Goal: Task Accomplishment & Management: Manage account settings

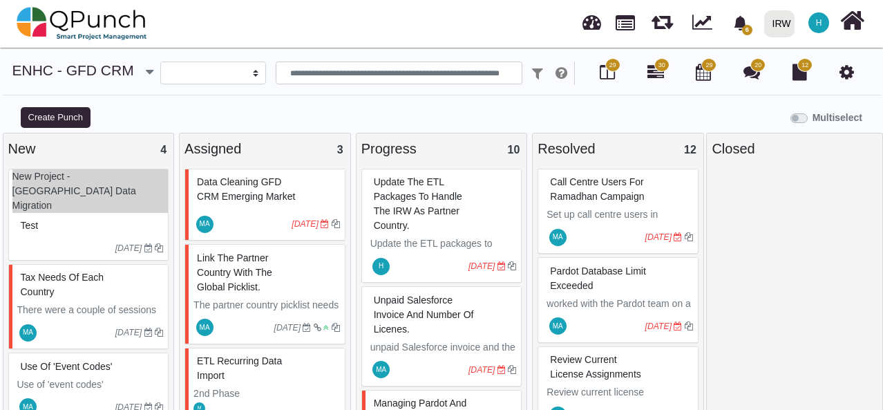
select select
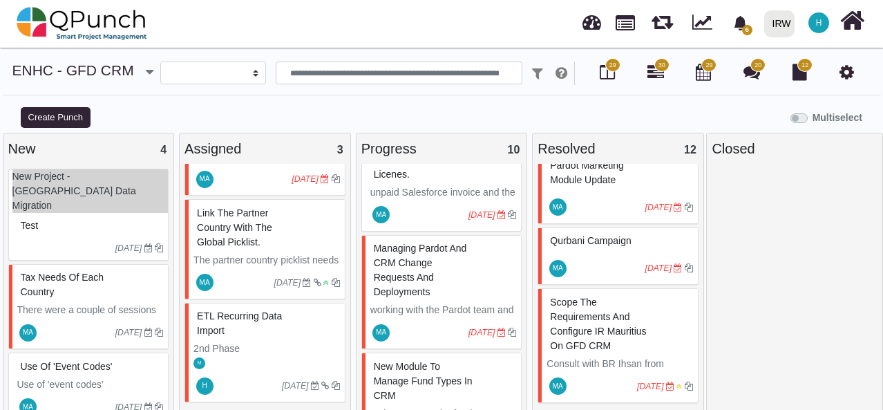
click at [356, 111] on div "Multiselect" at bounding box center [552, 116] width 663 height 23
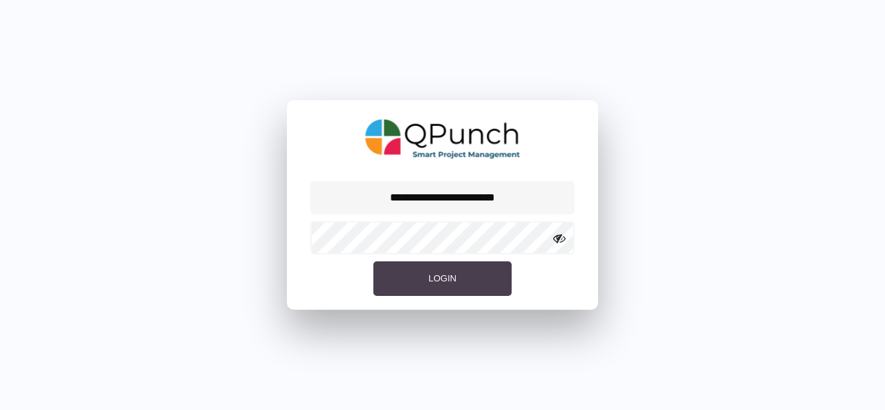
click at [447, 275] on span "Login" at bounding box center [443, 278] width 28 height 10
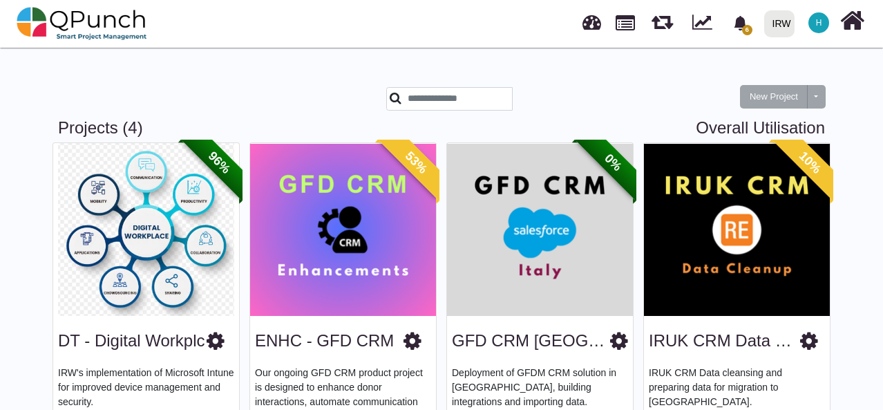
click at [530, 244] on img at bounding box center [540, 229] width 186 height 173
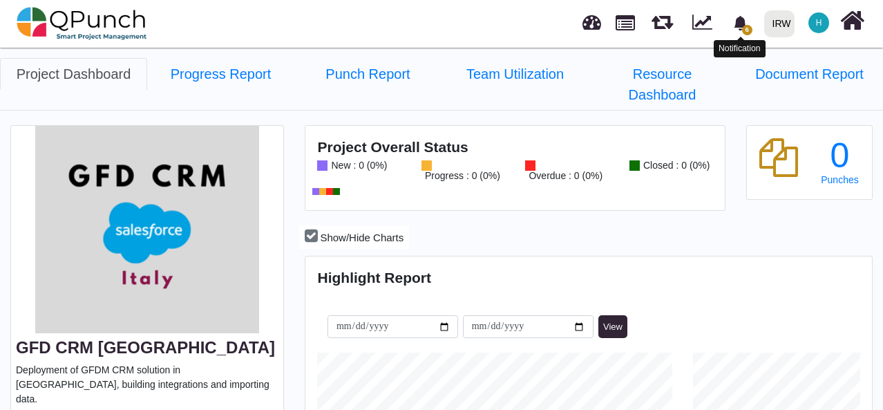
scroll to position [246, 564]
click at [747, 21] on icon "bell fill" at bounding box center [740, 23] width 15 height 15
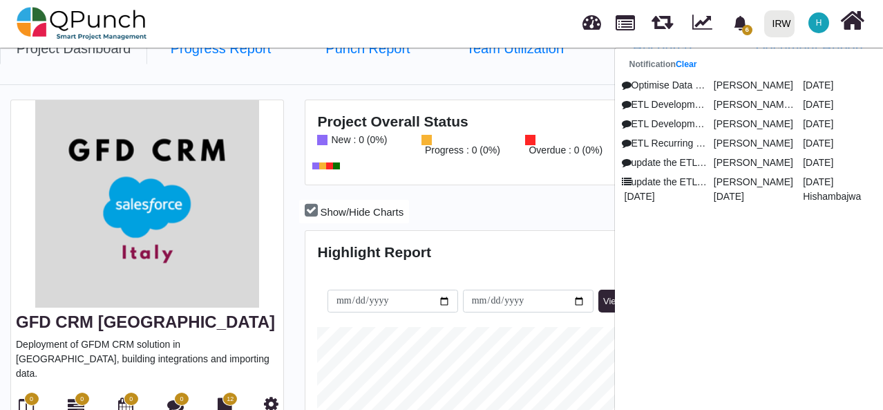
scroll to position [0, 0]
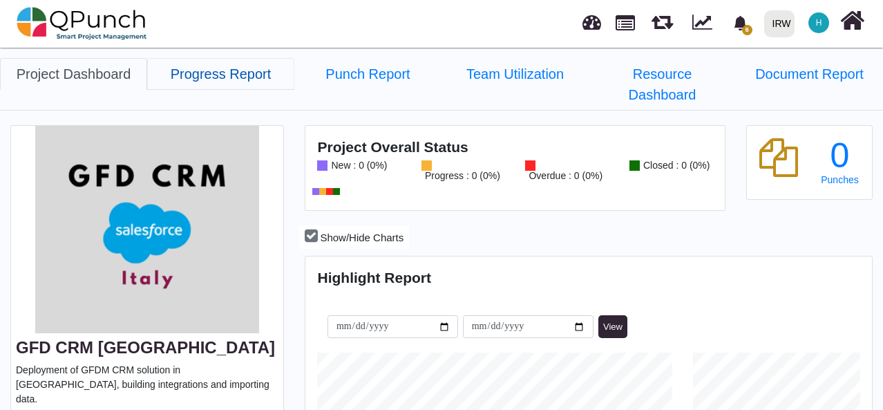
click at [196, 73] on link "Progress Report" at bounding box center [220, 74] width 147 height 32
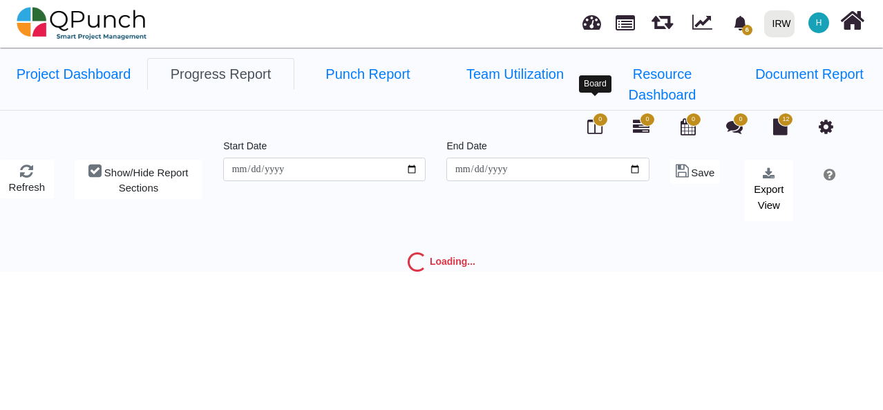
click at [596, 118] on icon at bounding box center [595, 126] width 15 height 17
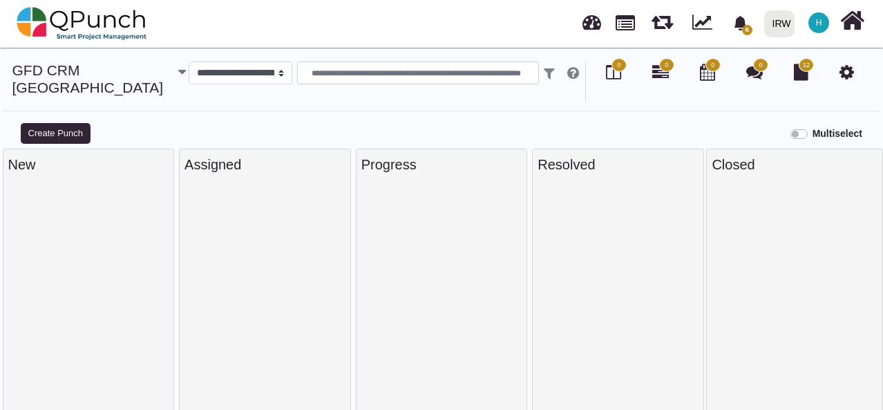
select select
click at [818, 24] on span "H" at bounding box center [819, 23] width 6 height 8
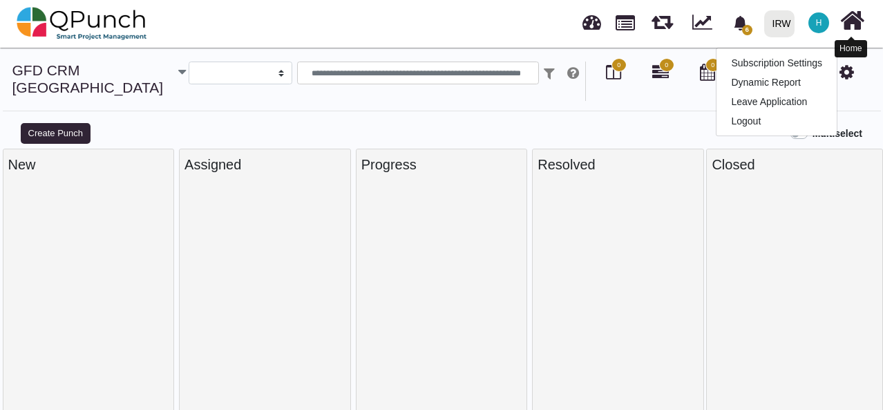
click at [856, 28] on icon at bounding box center [853, 21] width 24 height 26
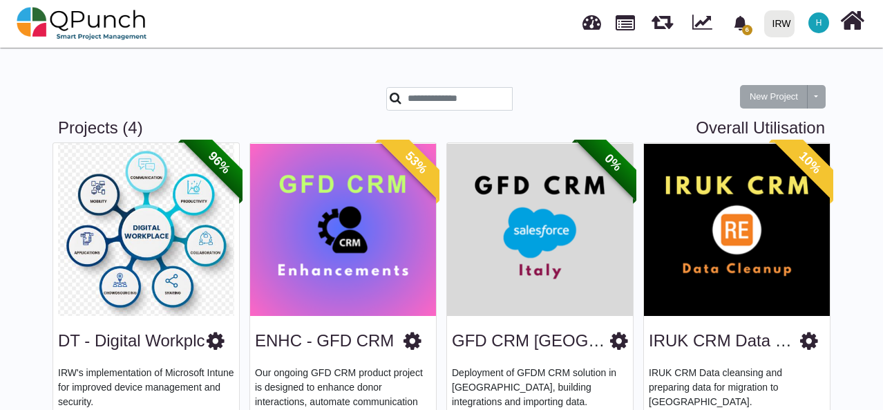
scroll to position [72, 0]
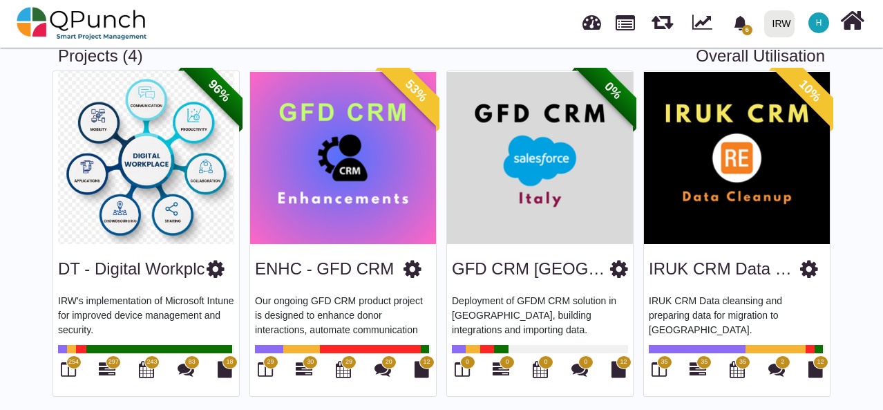
click at [733, 182] on img at bounding box center [737, 157] width 186 height 173
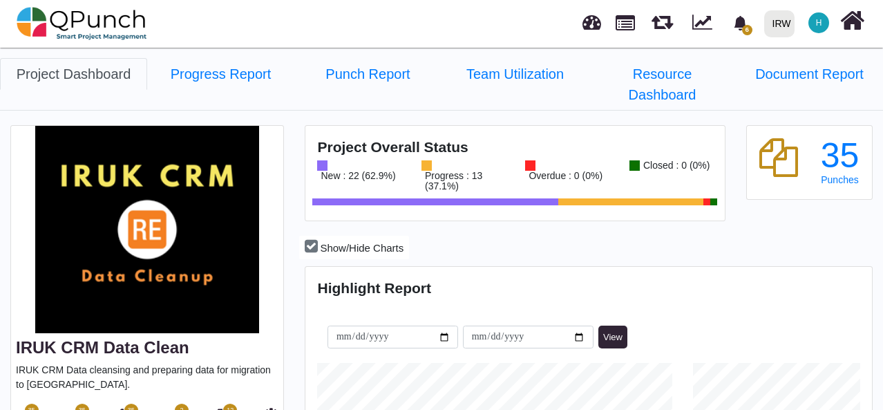
scroll to position [177, 188]
click at [30, 403] on span "35" at bounding box center [31, 410] width 15 height 14
click at [25, 403] on span "35" at bounding box center [31, 410] width 15 height 14
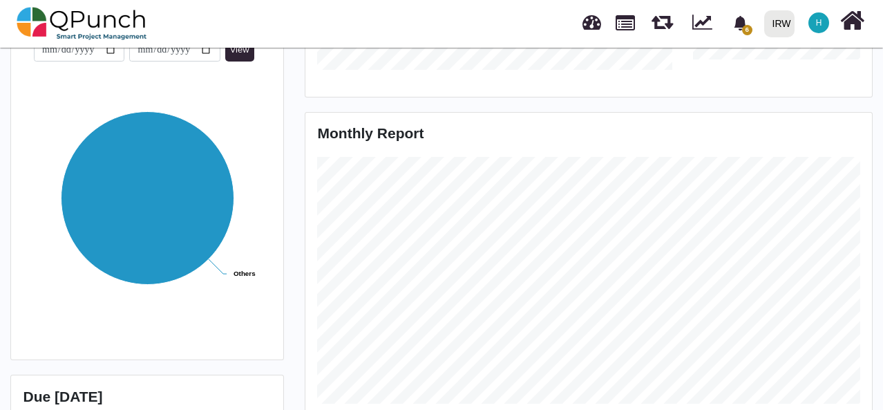
scroll to position [259, 0]
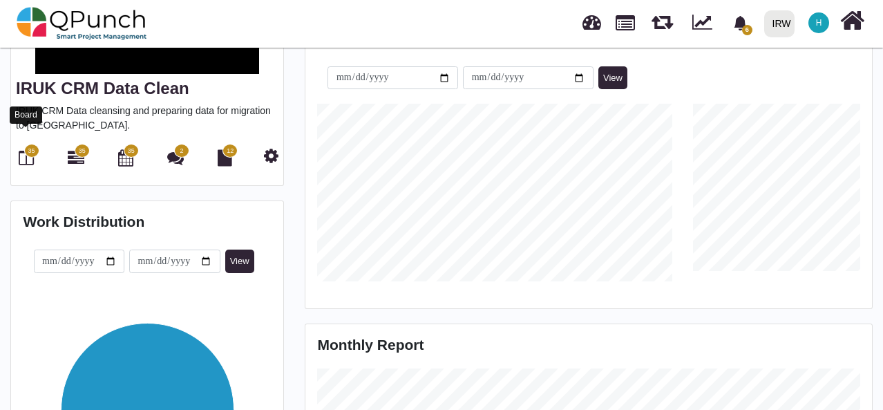
click at [25, 149] on icon at bounding box center [26, 157] width 15 height 17
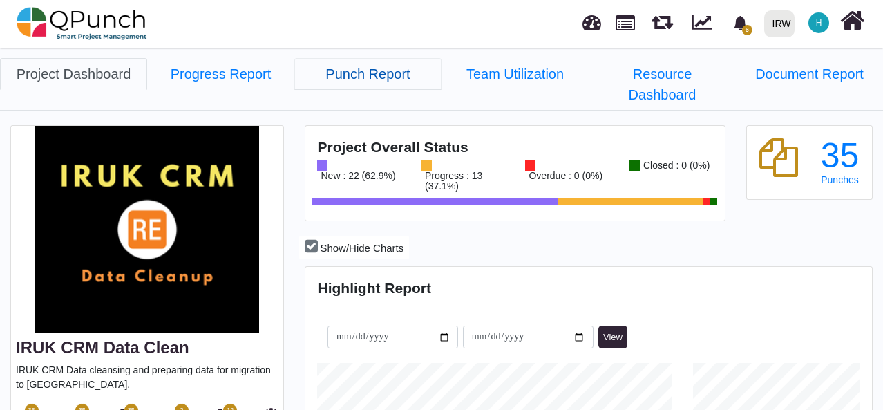
click at [362, 71] on link "Punch Report" at bounding box center [367, 74] width 147 height 32
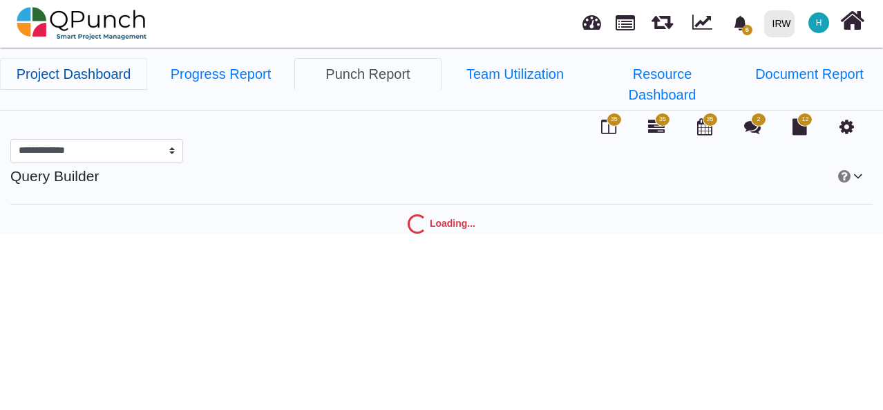
click at [66, 76] on link "Project Dashboard" at bounding box center [73, 74] width 147 height 32
click at [609, 118] on icon at bounding box center [608, 126] width 15 height 17
click at [774, 25] on div "IRW" at bounding box center [782, 24] width 19 height 24
click at [817, 21] on span "H" at bounding box center [819, 23] width 6 height 8
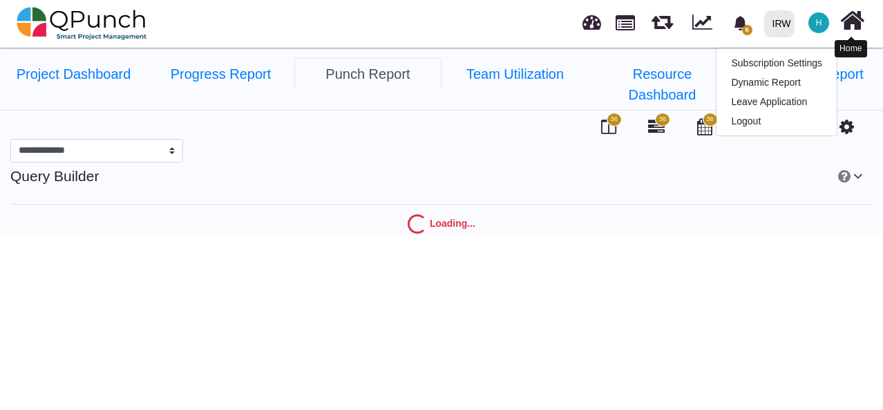
click at [857, 24] on icon at bounding box center [853, 21] width 24 height 26
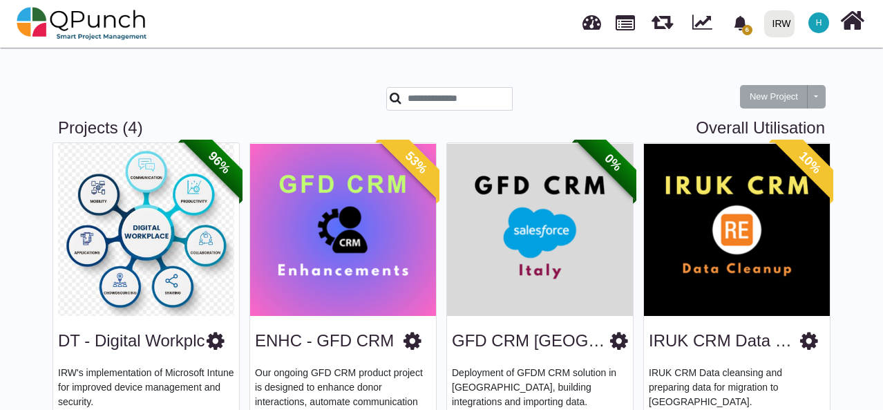
click at [753, 222] on img at bounding box center [737, 229] width 186 height 173
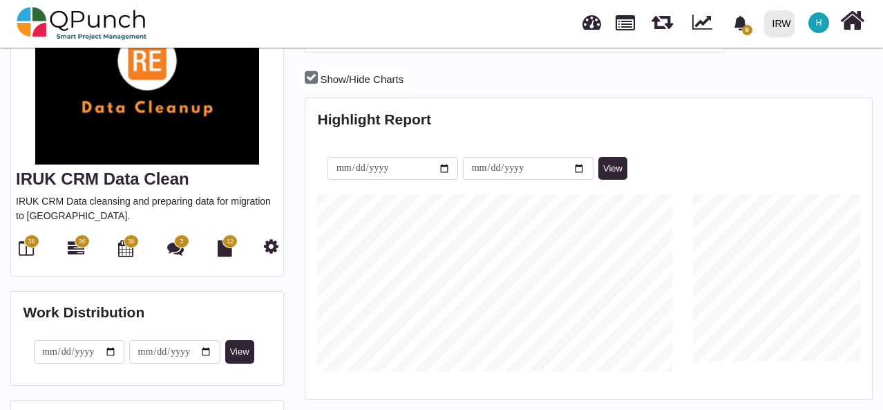
scroll to position [175, 0]
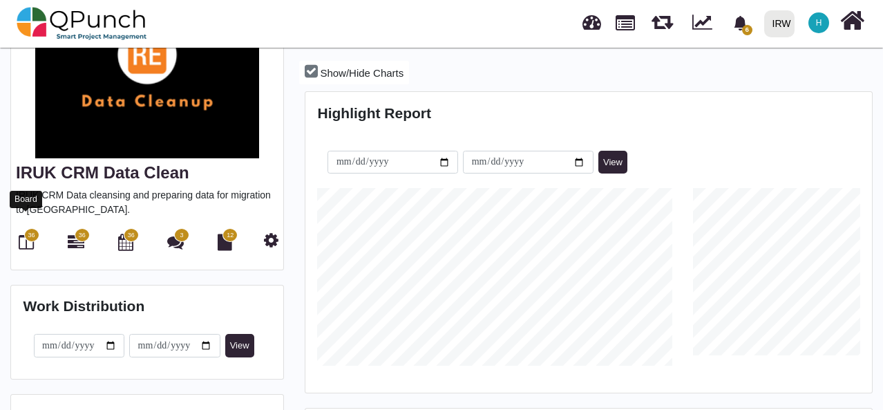
click at [28, 234] on icon at bounding box center [26, 242] width 15 height 17
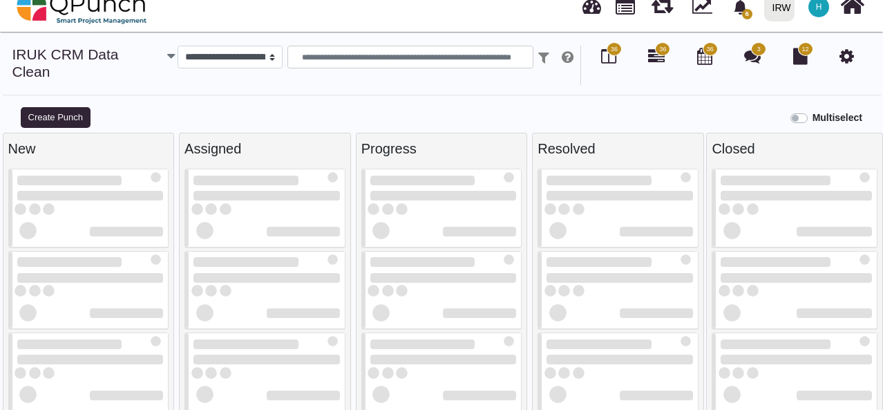
scroll to position [14, 0]
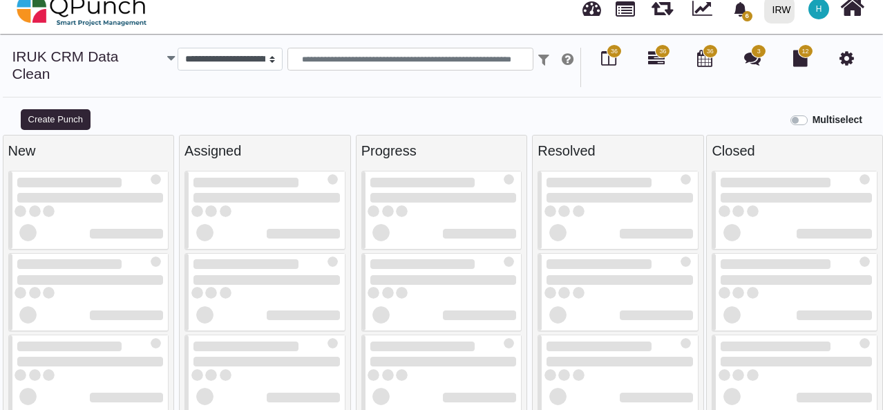
select select
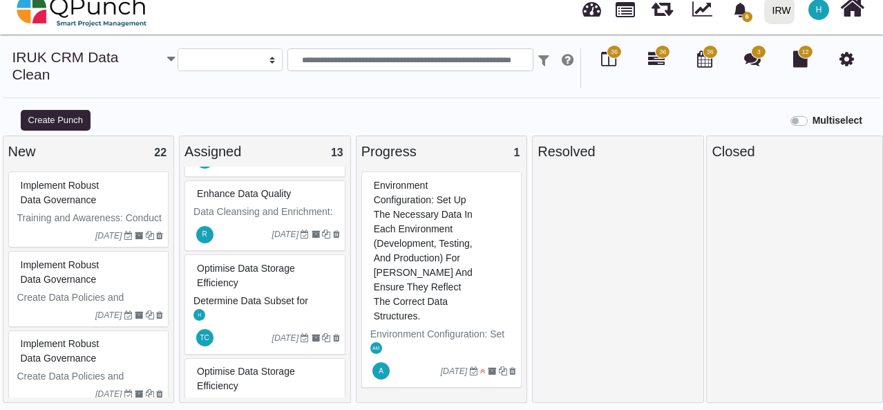
scroll to position [727, 0]
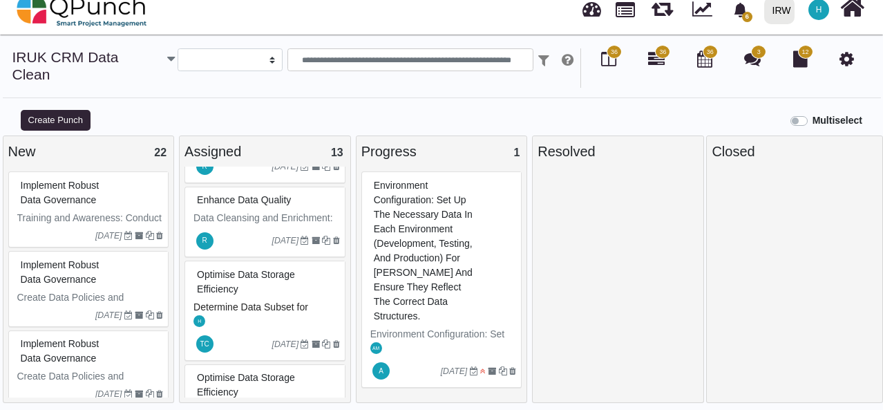
click at [282, 282] on div "Optimise Data Storage Efficiency" at bounding box center [267, 282] width 147 height 36
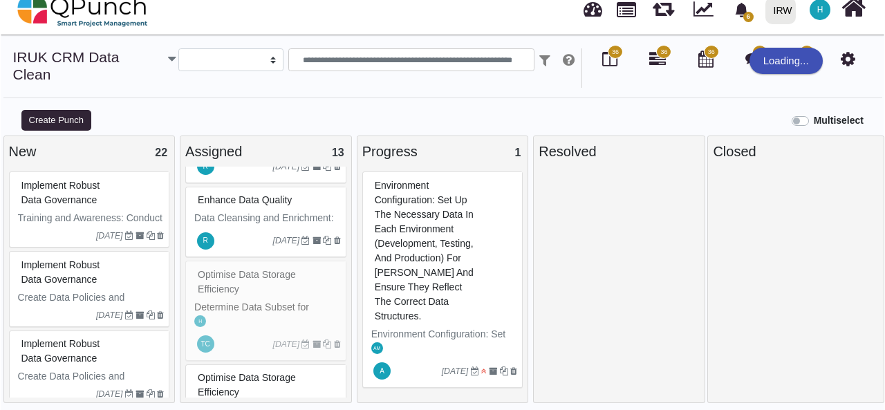
scroll to position [0, 0]
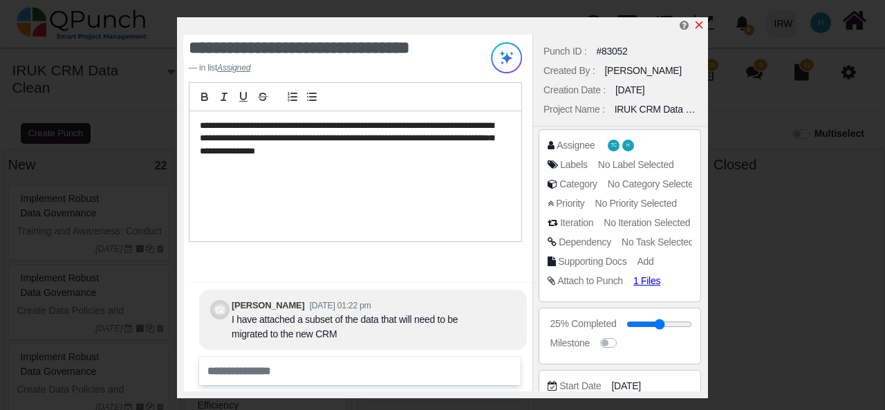
click at [700, 26] on icon "x" at bounding box center [698, 24] width 11 height 11
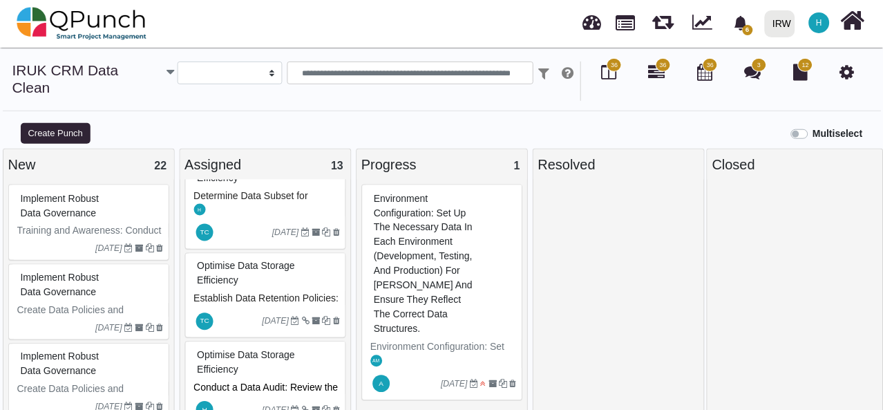
scroll to position [847, 0]
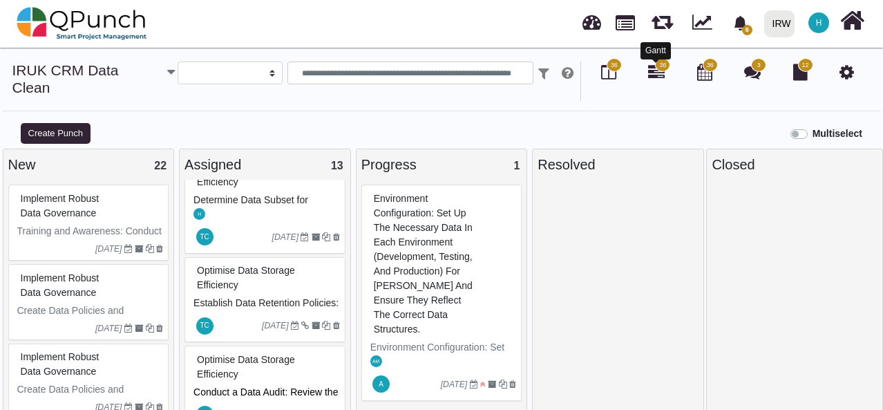
click at [657, 75] on icon at bounding box center [656, 72] width 17 height 17
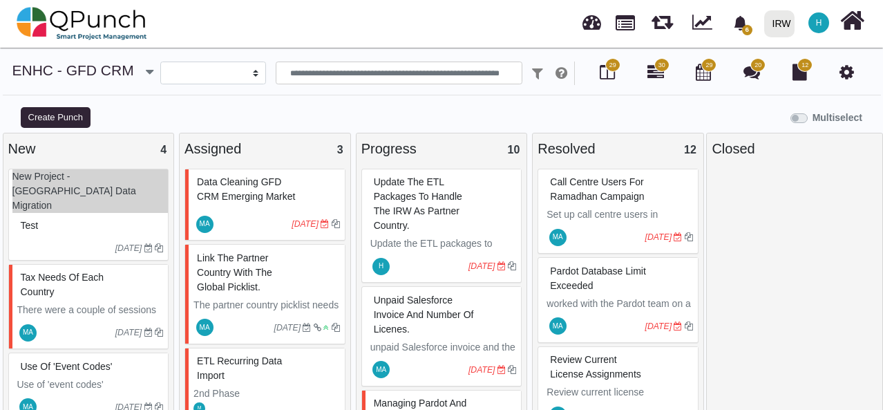
select select
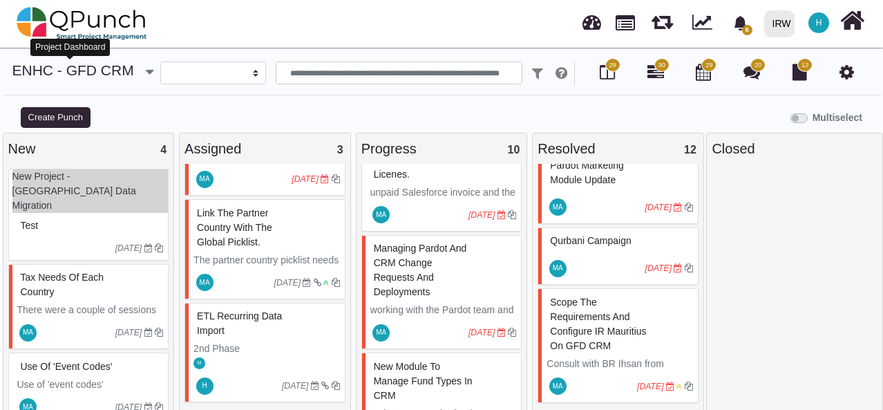
click at [126, 73] on link "ENHC - GFD CRM" at bounding box center [73, 70] width 122 height 16
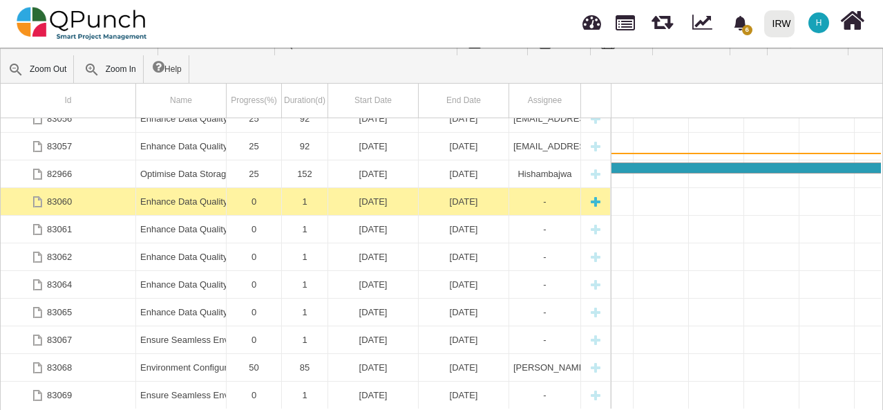
scroll to position [0, 585]
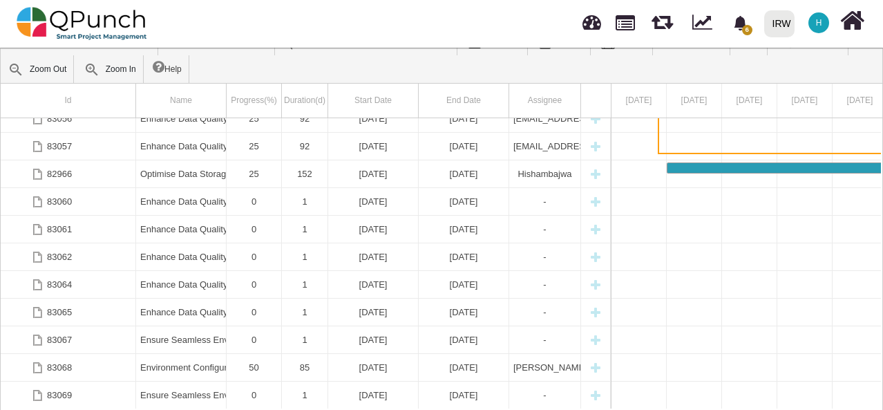
click at [227, 110] on div at bounding box center [226, 101] width 9 height 35
drag, startPoint x: 224, startPoint y: 107, endPoint x: 300, endPoint y: 110, distance: 76.1
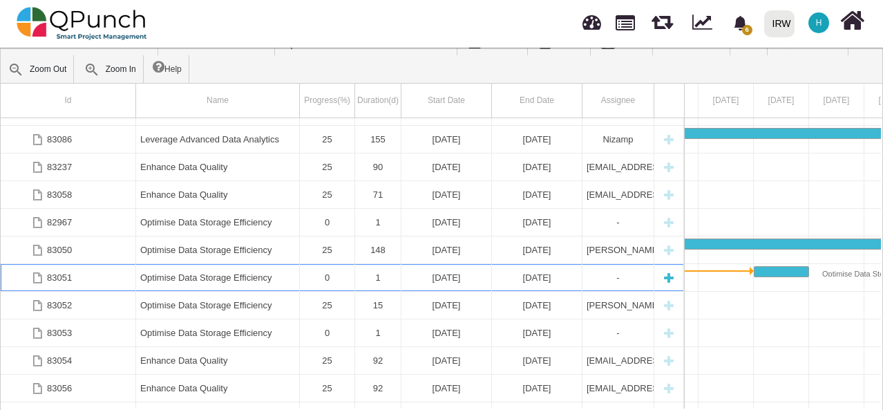
click at [668, 273] on div "New task" at bounding box center [669, 277] width 21 height 27
select select "**"
select select "*"
select select "****"
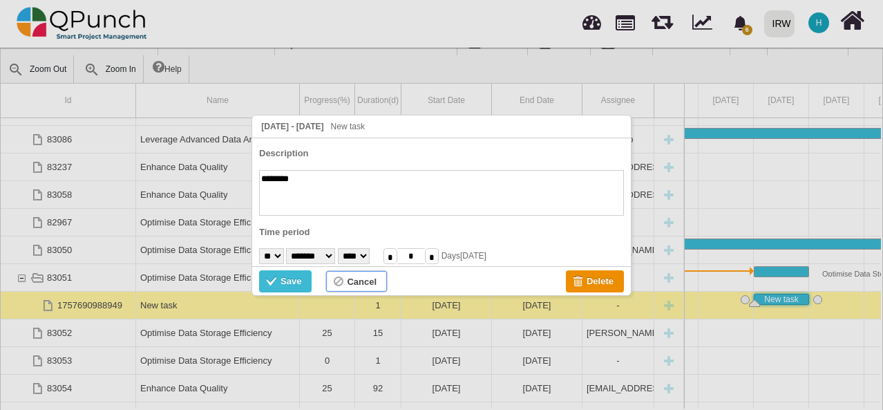
click at [351, 278] on div "Cancel" at bounding box center [362, 281] width 30 height 15
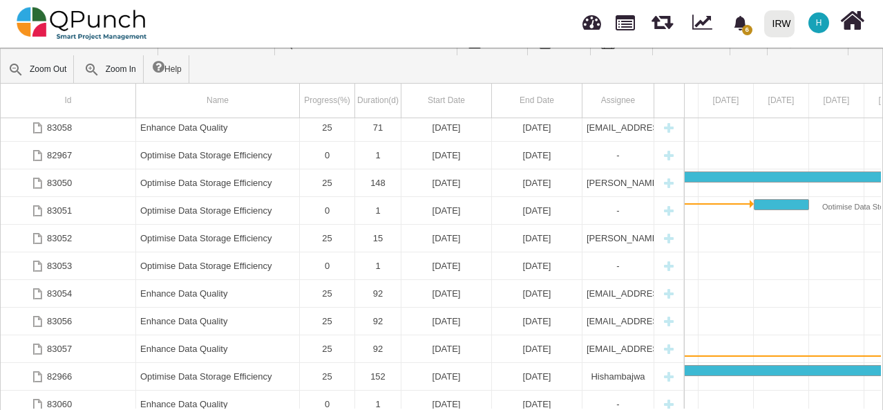
drag, startPoint x: 778, startPoint y: 252, endPoint x: 722, endPoint y: 256, distance: 55.5
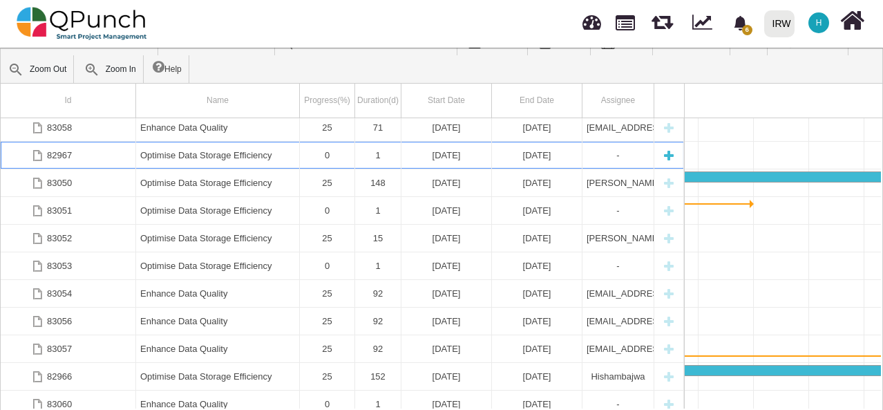
scroll to position [0, 41]
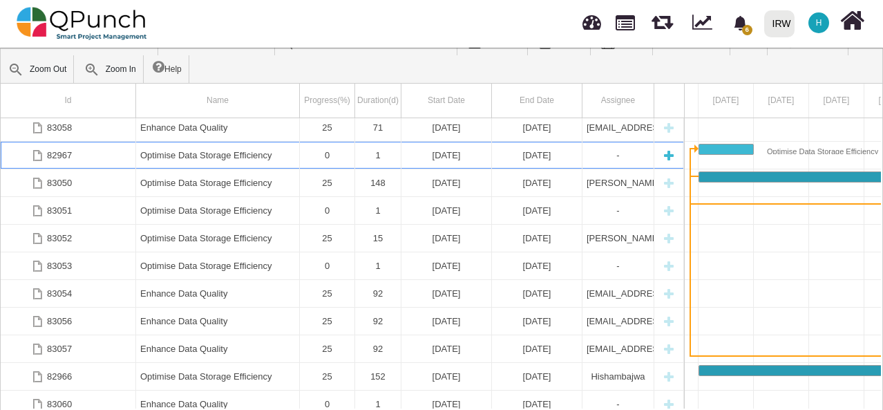
click at [326, 153] on div "0" at bounding box center [327, 155] width 46 height 27
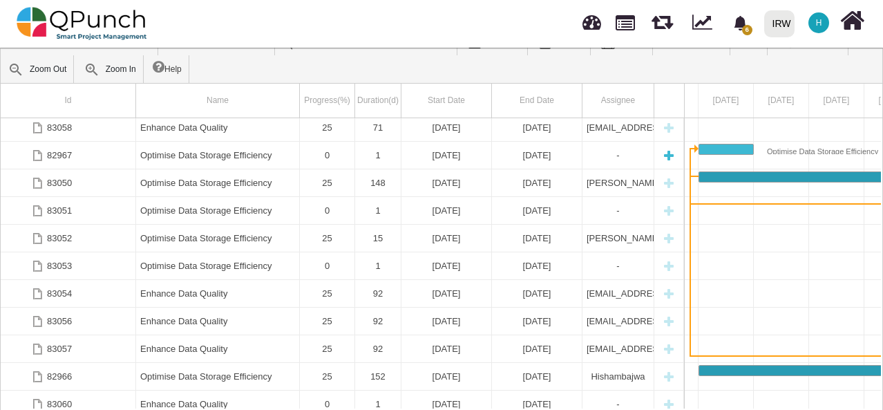
scroll to position [0, 0]
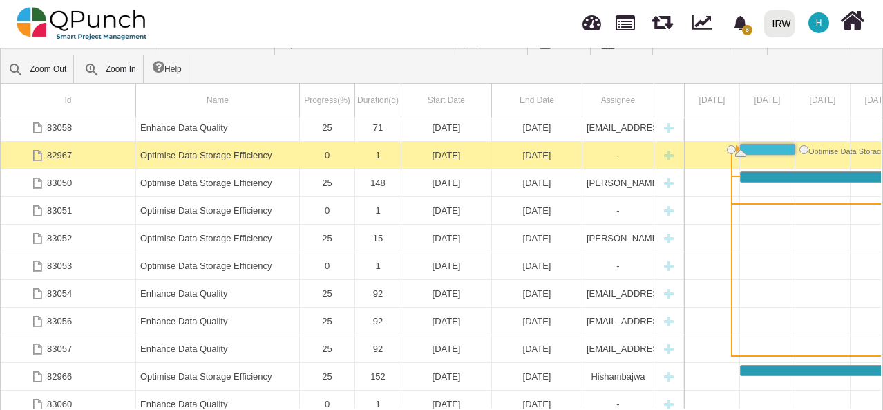
drag, startPoint x: 818, startPoint y: 243, endPoint x: 747, endPoint y: 243, distance: 71.9
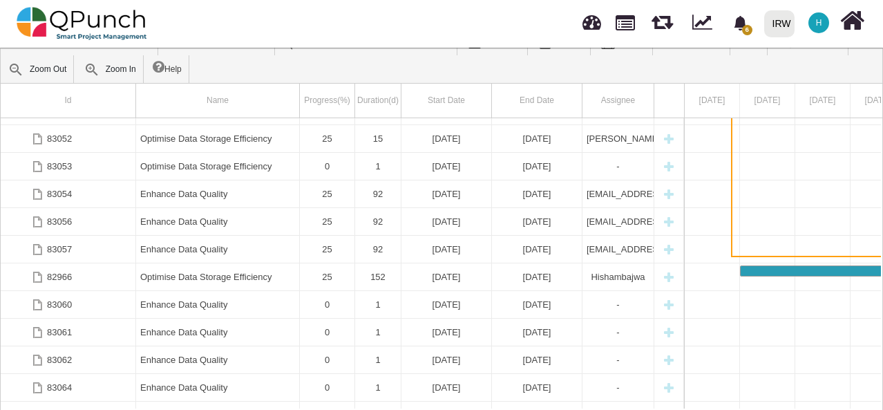
scroll to position [608, 0]
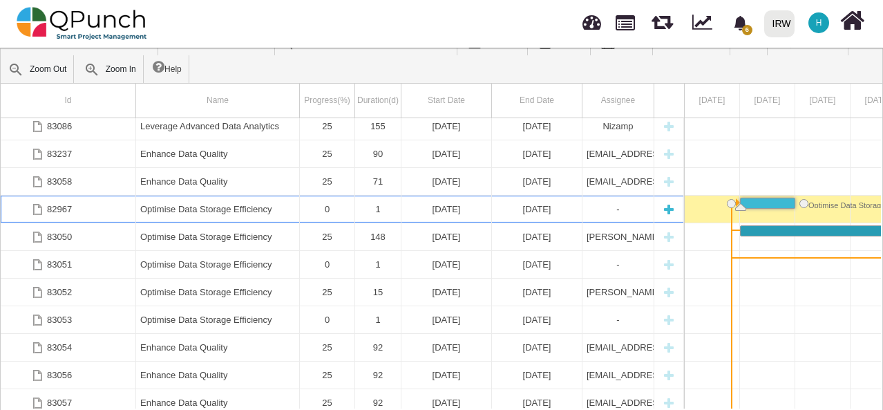
click at [444, 205] on div "[DATE]" at bounding box center [447, 209] width 82 height 27
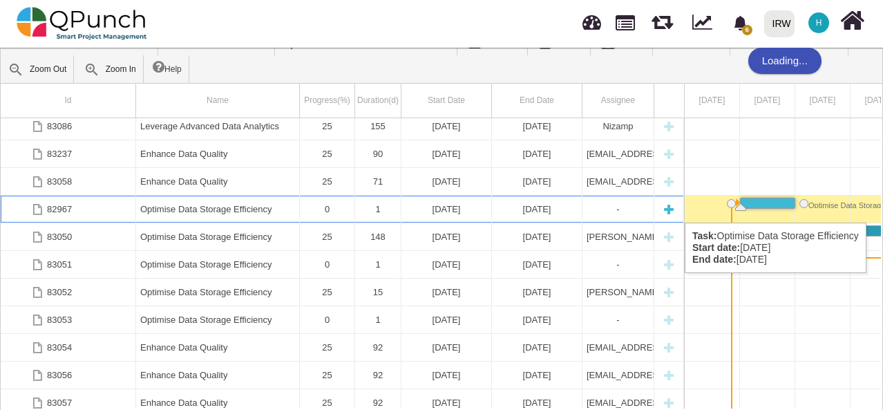
click at [459, 209] on div "[DATE]" at bounding box center [447, 209] width 82 height 27
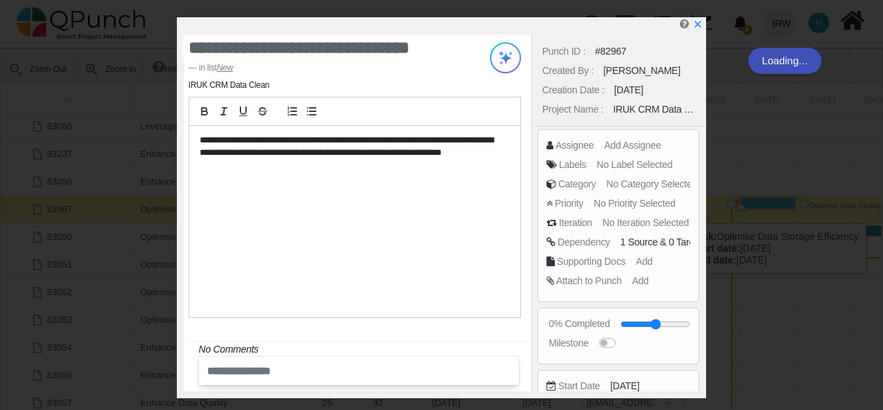
click at [449, 209] on div "**********" at bounding box center [354, 222] width 331 height 192
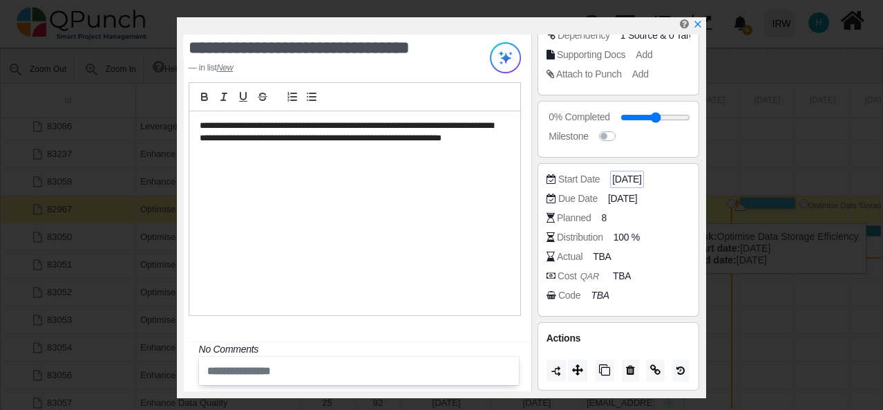
click at [627, 176] on span "[DATE]" at bounding box center [626, 179] width 29 height 15
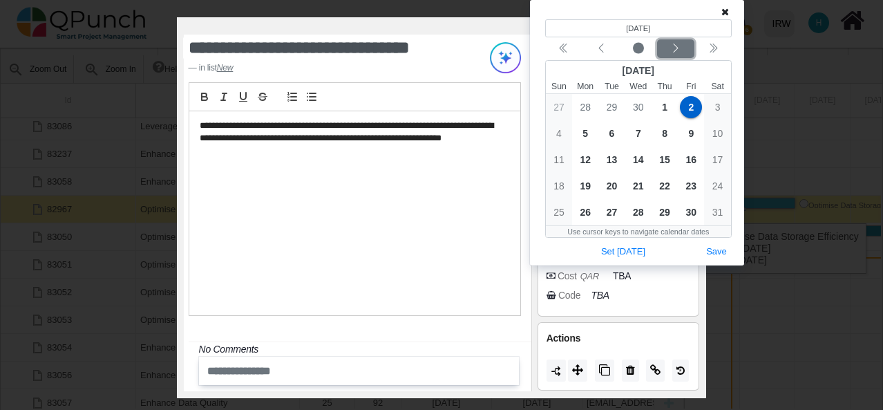
click at [675, 50] on icon "chevron left" at bounding box center [676, 48] width 11 height 11
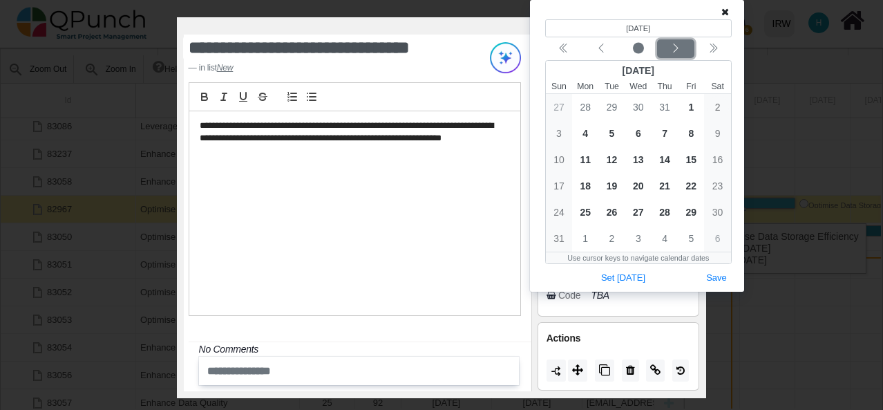
click at [675, 50] on icon "chevron left" at bounding box center [676, 48] width 11 height 11
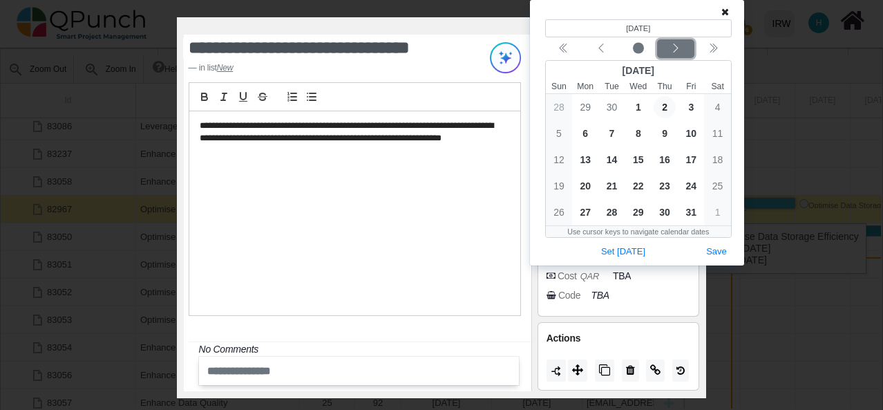
click at [675, 50] on icon "chevron left" at bounding box center [676, 48] width 11 height 11
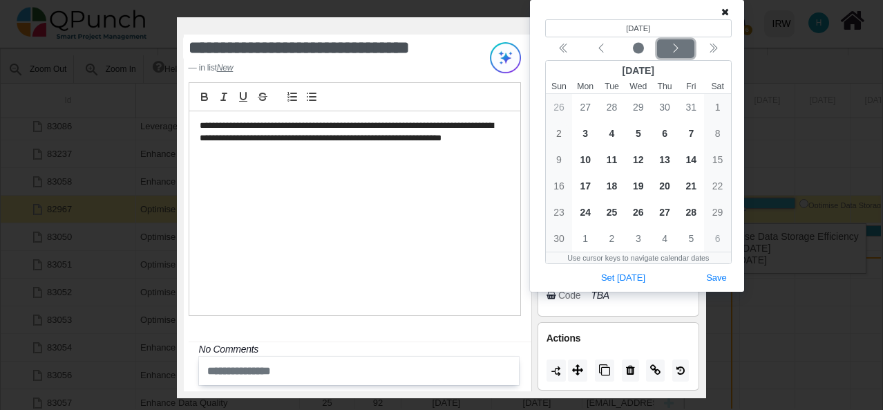
click at [675, 50] on icon "chevron left" at bounding box center [676, 48] width 11 height 11
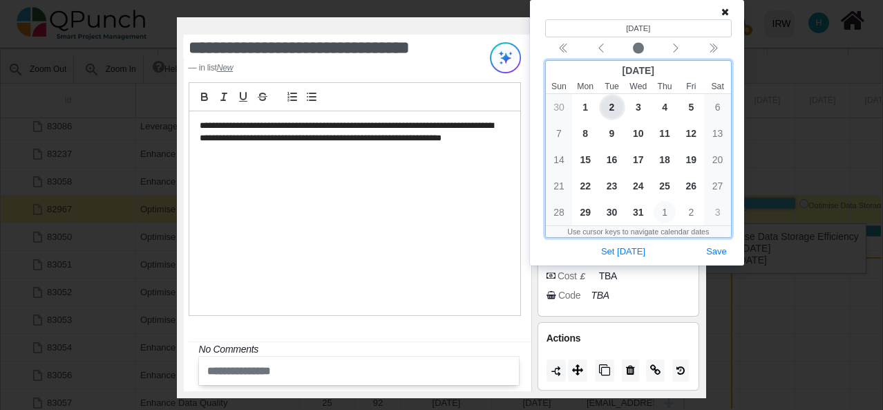
click at [662, 214] on span "1" at bounding box center [665, 212] width 22 height 22
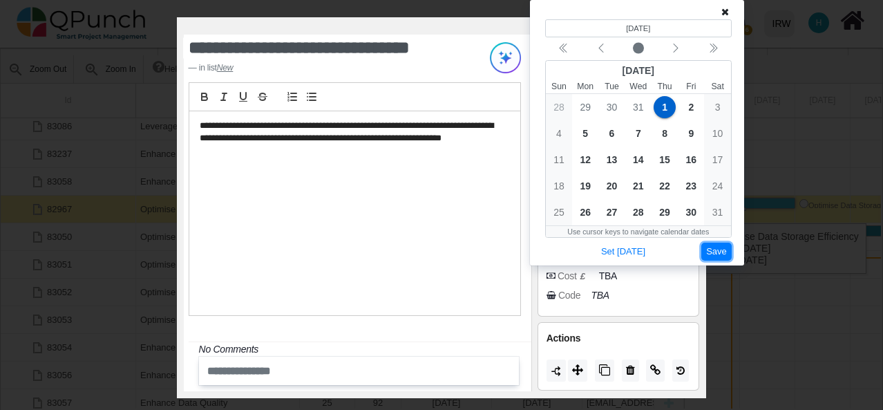
click at [720, 252] on button "Save" at bounding box center [717, 252] width 30 height 19
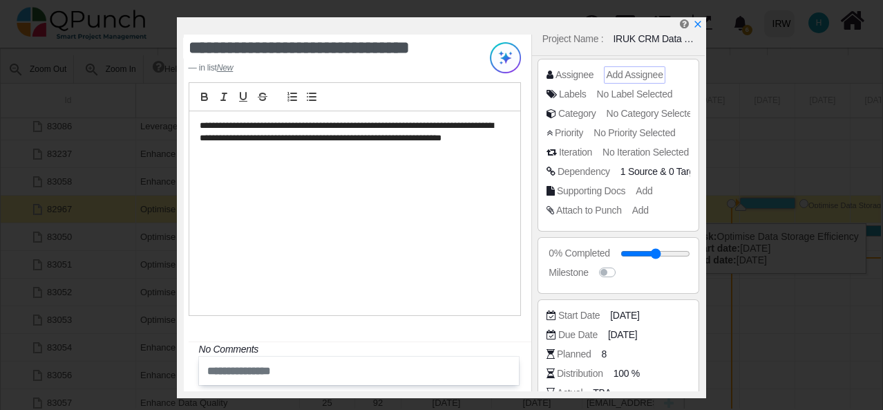
click at [610, 74] on span "Add Assignee" at bounding box center [634, 74] width 57 height 11
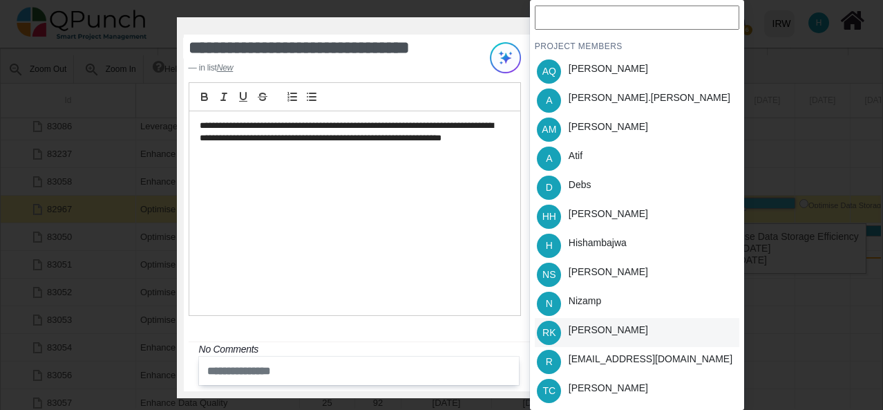
click at [718, 319] on div "RK Rubina Khan" at bounding box center [637, 332] width 205 height 29
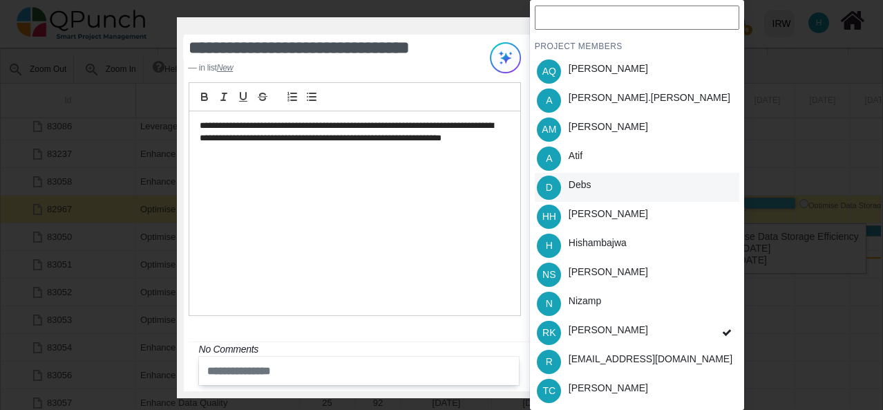
click at [723, 183] on div "D Debs" at bounding box center [637, 187] width 205 height 29
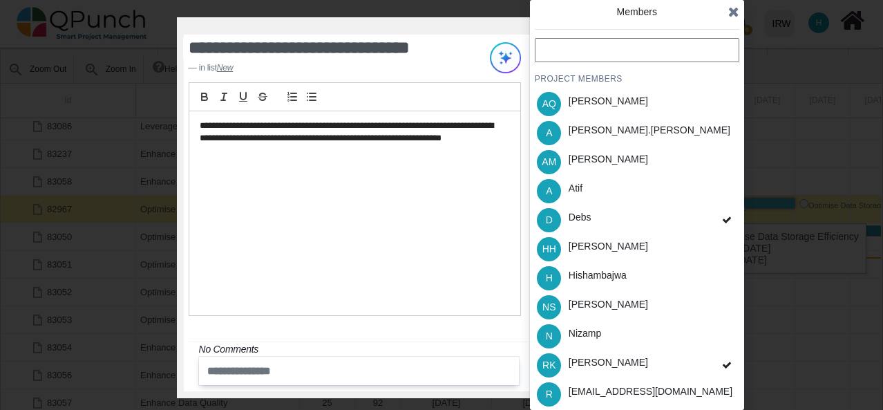
click at [734, 12] on icon at bounding box center [734, 12] width 11 height 14
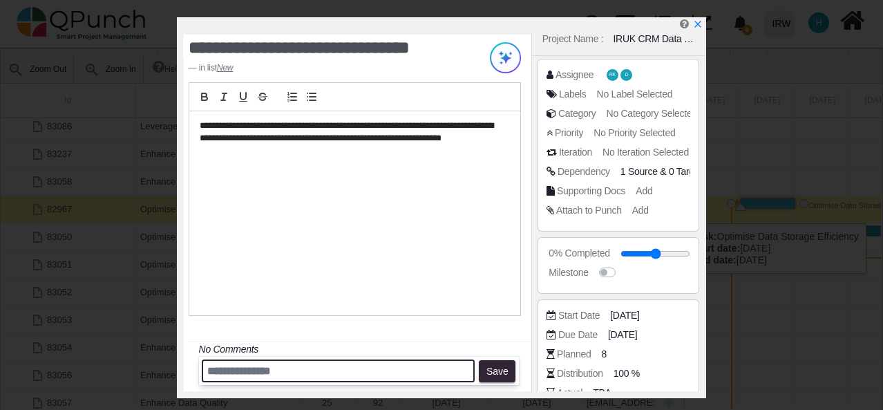
click at [306, 375] on input "text" at bounding box center [339, 370] width 274 height 23
click at [227, 370] on input "**********" at bounding box center [339, 370] width 274 height 23
type input "**********"
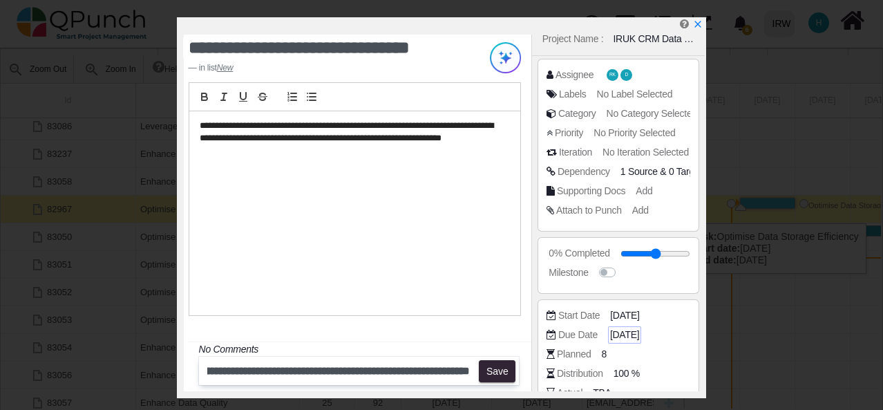
scroll to position [0, 0]
click at [629, 335] on span "01-01-2026" at bounding box center [624, 335] width 29 height 15
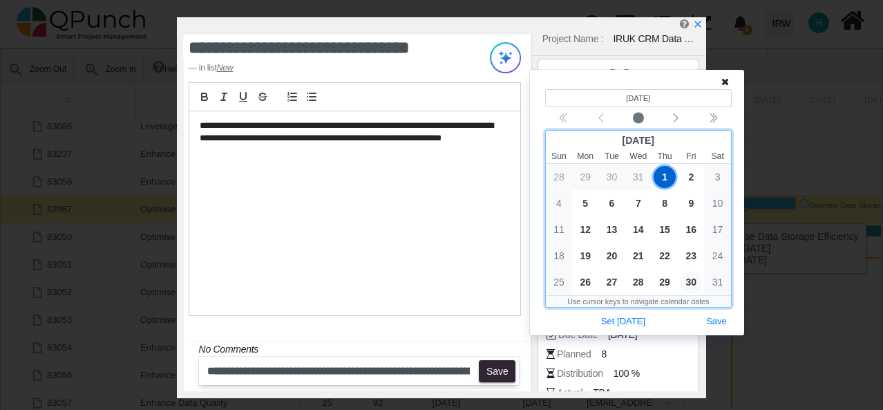
click at [693, 281] on span "30" at bounding box center [691, 282] width 22 height 22
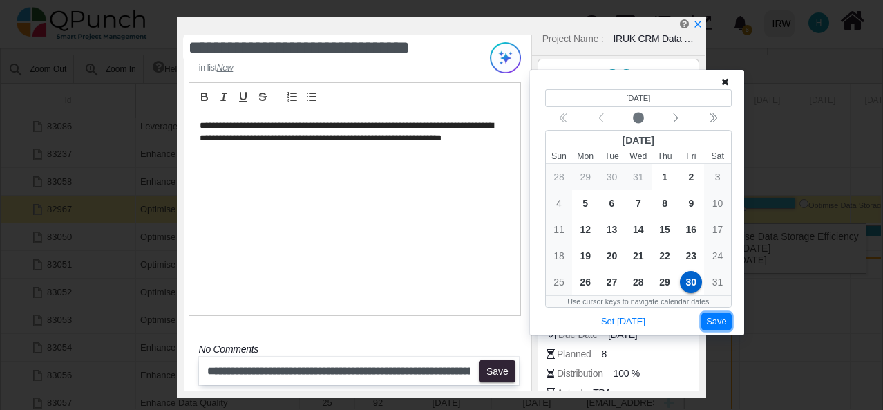
click at [714, 321] on button "Save" at bounding box center [717, 321] width 30 height 19
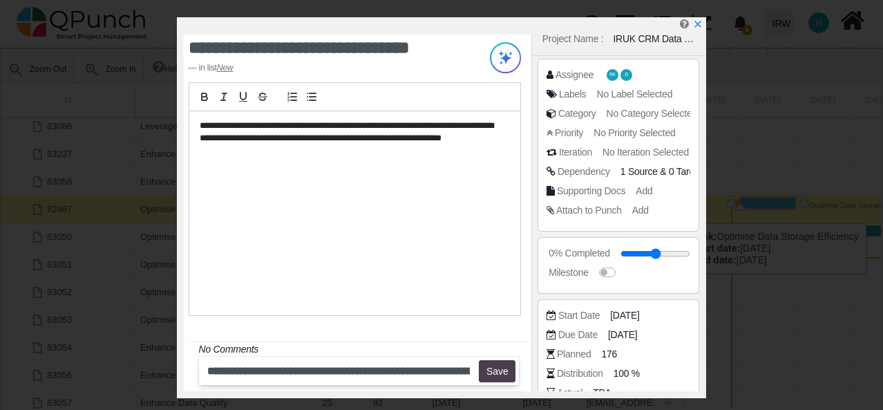
click at [505, 371] on button "Save" at bounding box center [497, 371] width 37 height 22
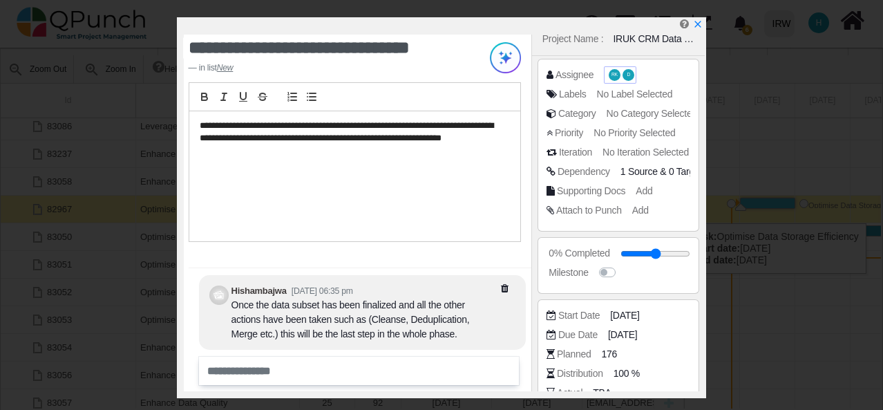
click at [609, 77] on span "RK" at bounding box center [615, 75] width 12 height 12
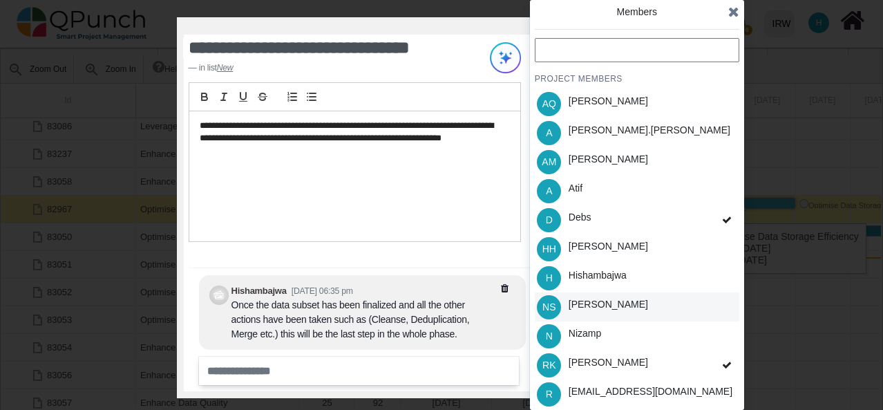
scroll to position [41, 0]
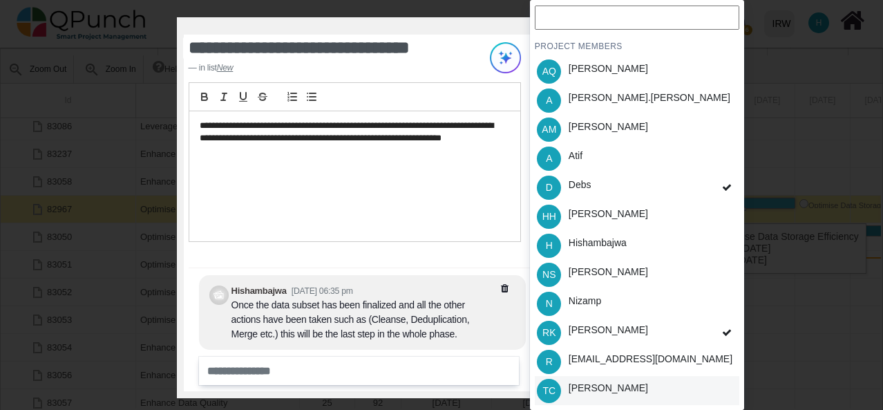
click at [730, 391] on div "TC Tayyib Choudhury" at bounding box center [637, 390] width 205 height 29
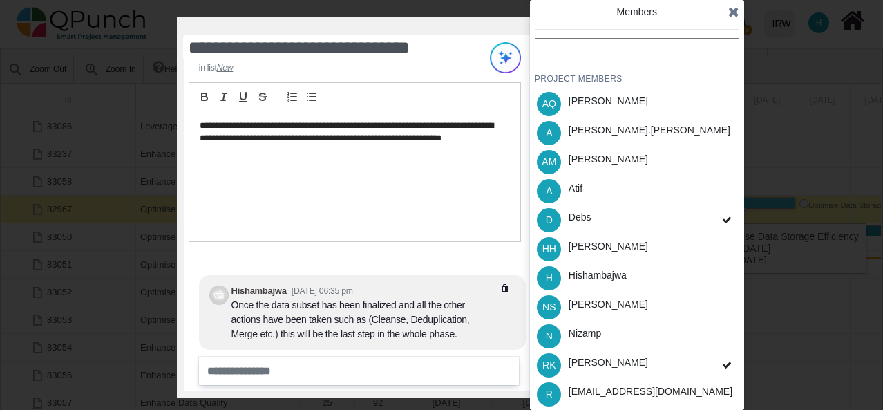
click at [731, 11] on icon at bounding box center [734, 12] width 11 height 14
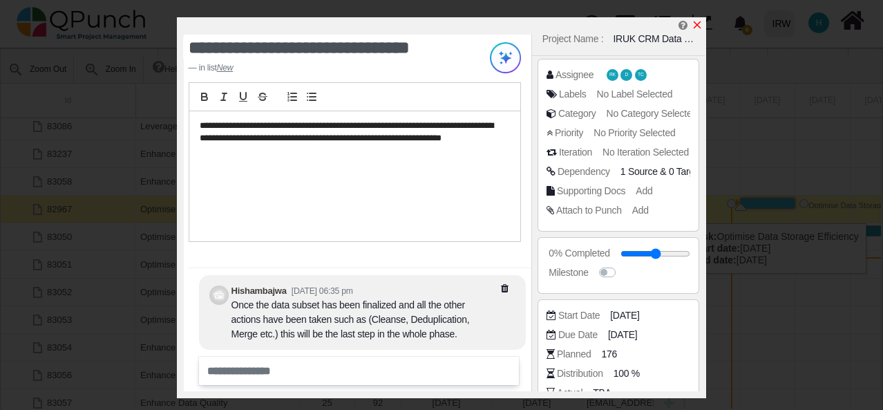
click at [695, 24] on icon "x" at bounding box center [698, 25] width 8 height 8
type input "**"
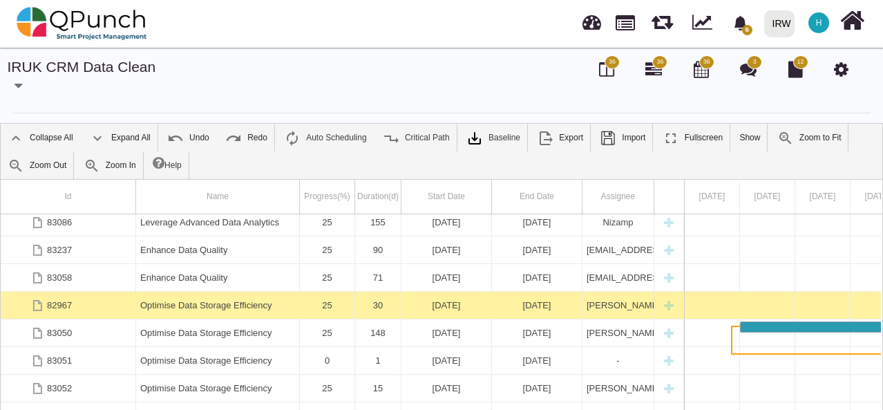
click at [609, 64] on span "36" at bounding box center [612, 62] width 7 height 10
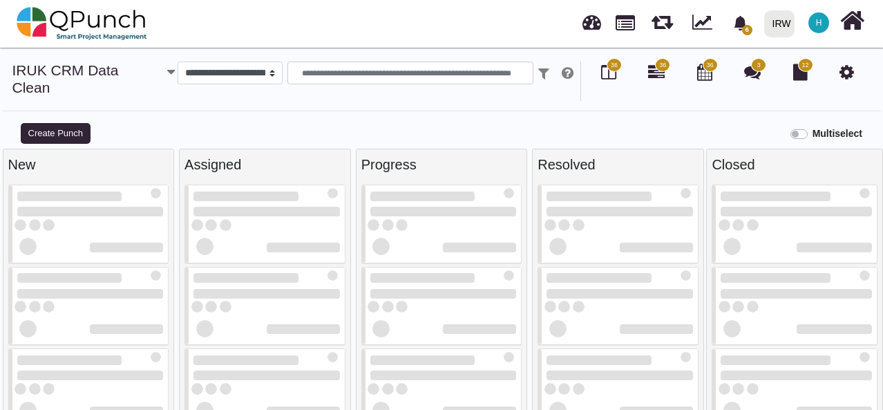
click at [607, 69] on link "36" at bounding box center [608, 74] width 15 height 11
select select
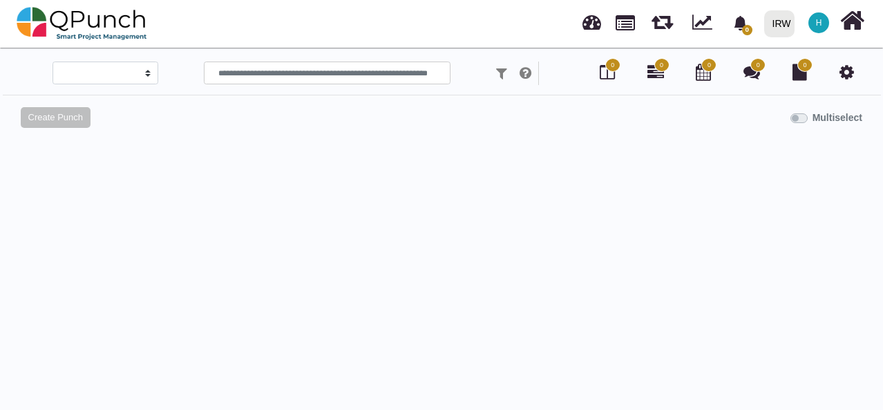
select select
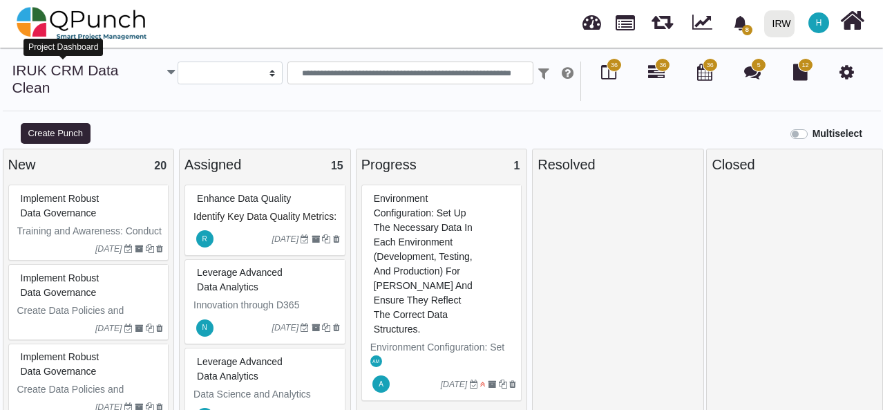
click at [53, 68] on link "IRUK CRM Data Clean" at bounding box center [65, 78] width 106 height 33
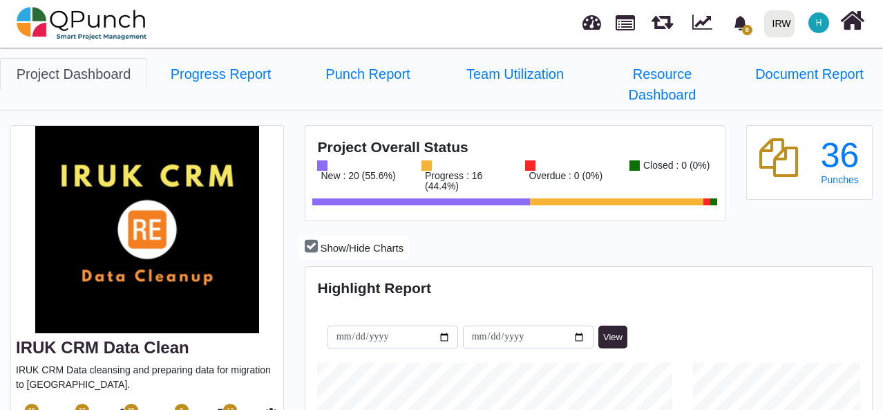
scroll to position [246, 564]
click at [29, 406] on span "36" at bounding box center [31, 411] width 7 height 10
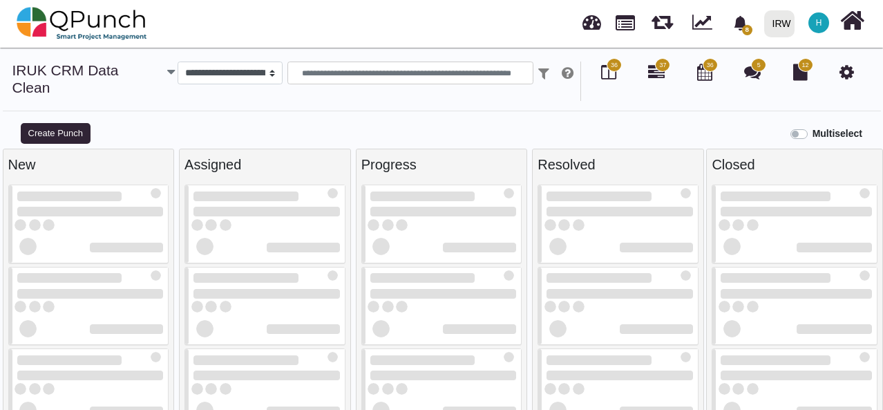
select select
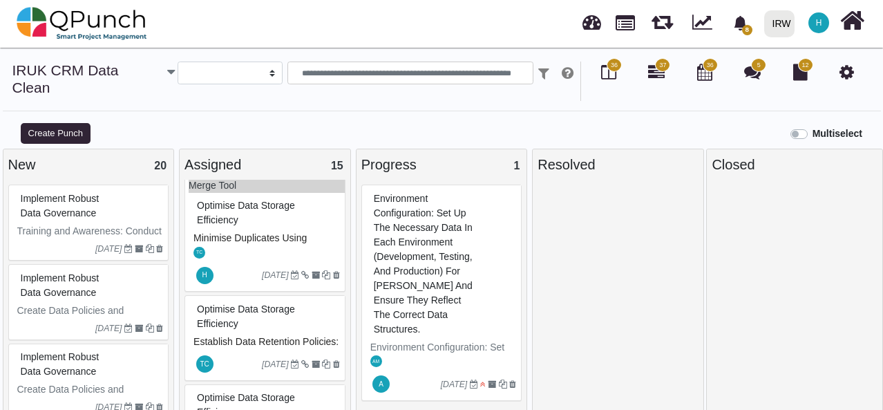
scroll to position [1104, 0]
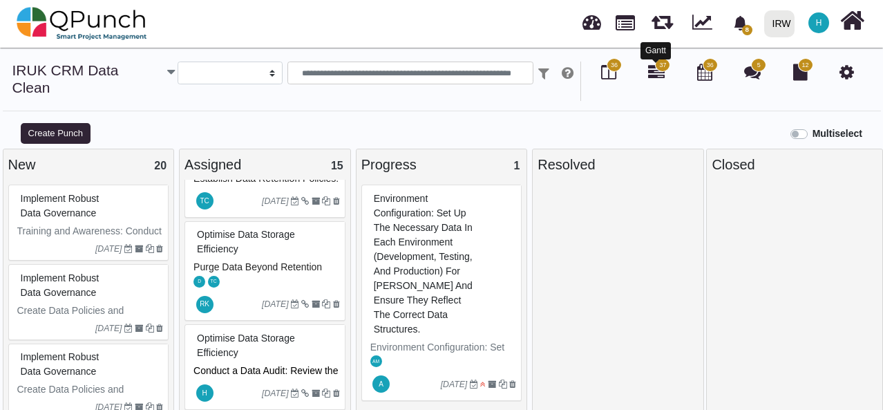
click at [651, 75] on icon at bounding box center [656, 72] width 17 height 17
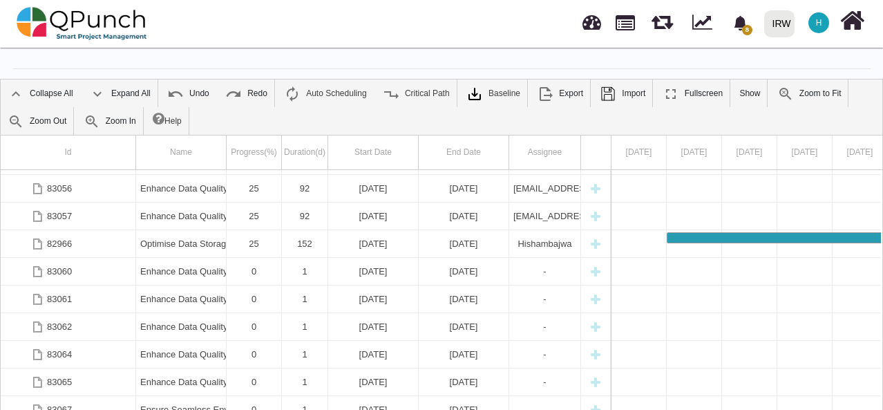
scroll to position [704, 0]
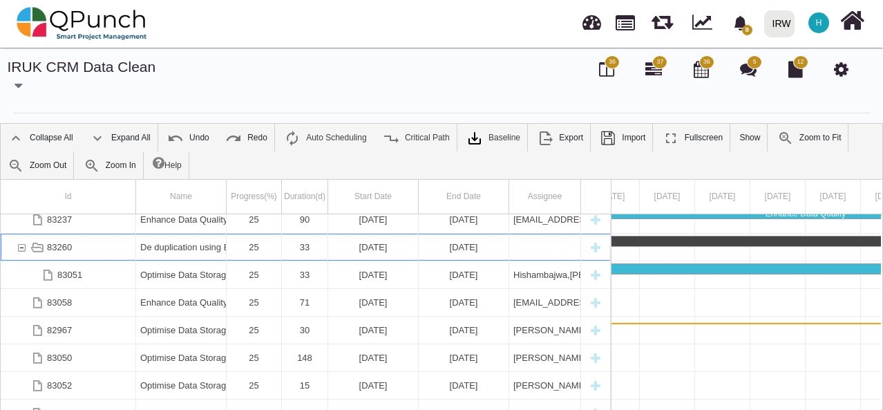
click at [627, 241] on div "De duplication using BB Mass Merge Tool" at bounding box center [170, 241] width 1824 height 10
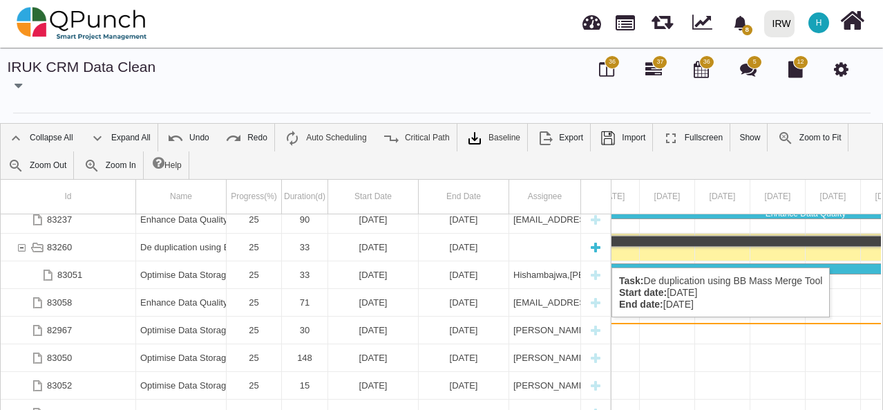
click at [111, 254] on div "83260" at bounding box center [68, 247] width 135 height 27
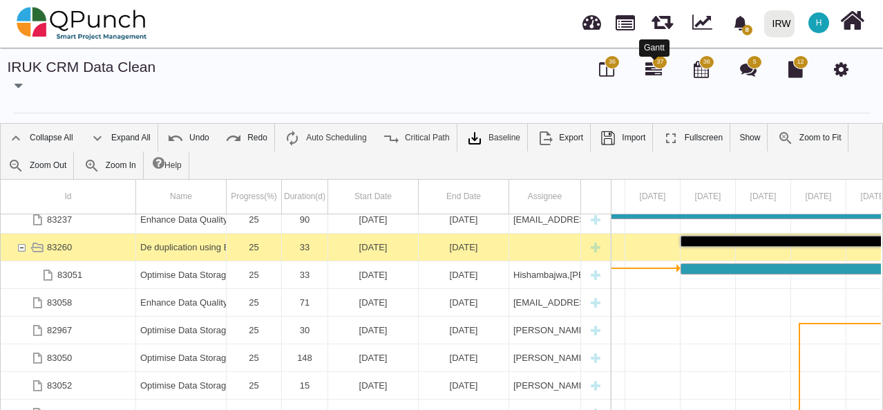
click at [658, 72] on icon at bounding box center [654, 69] width 17 height 17
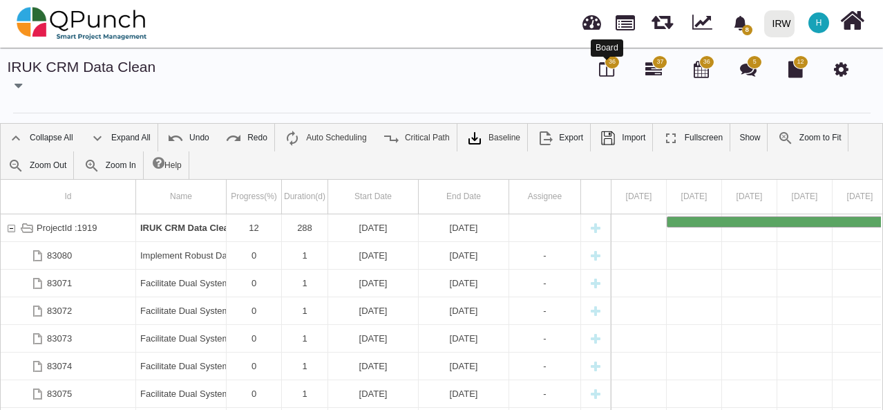
click at [608, 68] on icon at bounding box center [606, 69] width 15 height 17
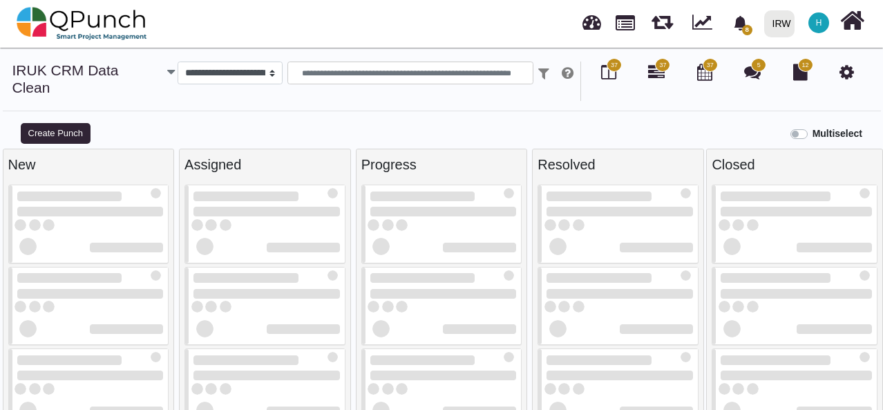
select select
